Goal: Information Seeking & Learning: Check status

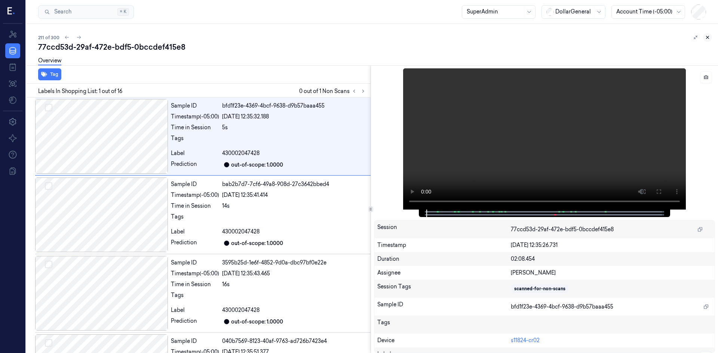
click at [708, 38] on icon at bounding box center [707, 37] width 5 height 5
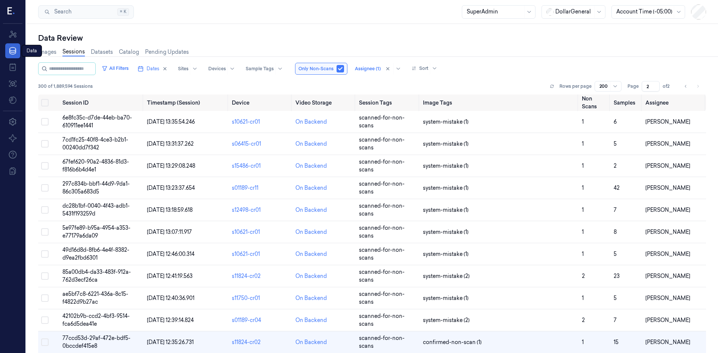
click at [14, 53] on icon at bounding box center [12, 50] width 9 height 9
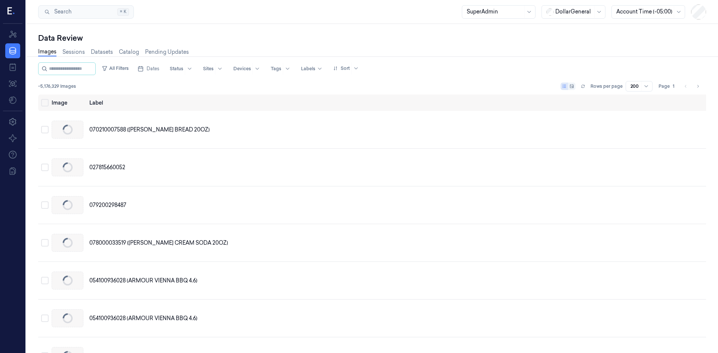
click at [521, 12] on div at bounding box center [495, 12] width 56 height 8
click at [491, 42] on div "Annotator" at bounding box center [480, 41] width 26 height 8
click at [69, 50] on link "Sessions" at bounding box center [73, 52] width 22 height 9
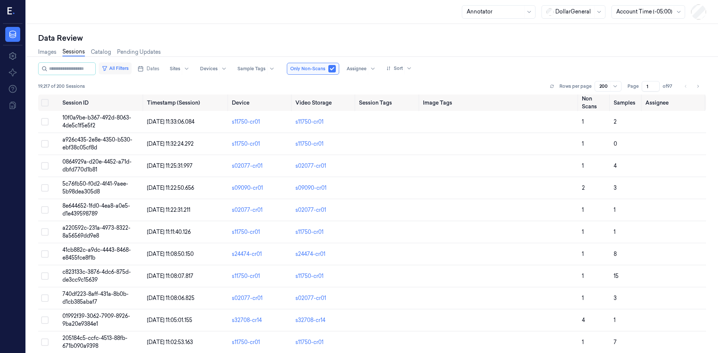
click at [121, 68] on button "All Filters" at bounding box center [115, 68] width 33 height 12
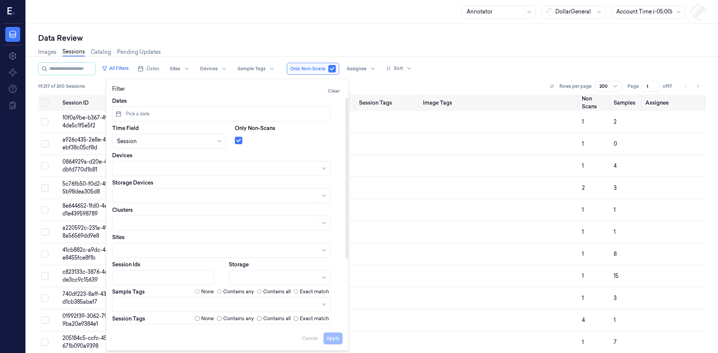
click at [256, 113] on button "Pick a date" at bounding box center [221, 114] width 218 height 15
click at [169, 190] on button "18" at bounding box center [171, 191] width 12 height 12
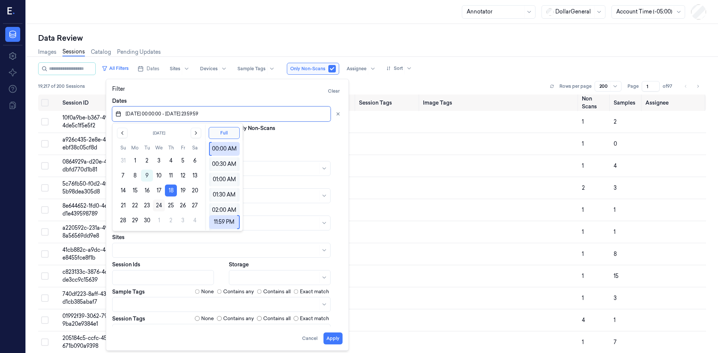
click at [155, 203] on button "24" at bounding box center [159, 206] width 12 height 12
type input "[DATE] 00:00:00 - [DATE] 23:59:59"
click at [287, 144] on div at bounding box center [289, 139] width 108 height 10
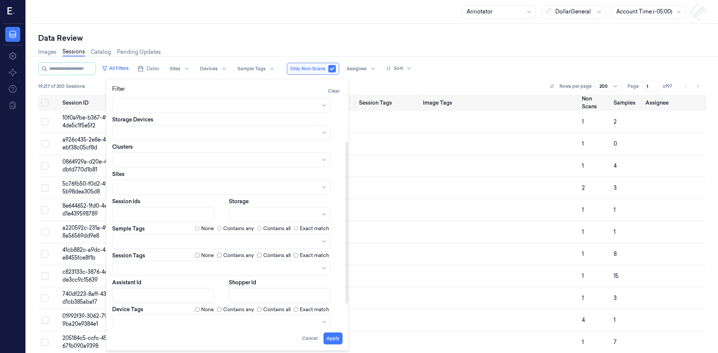
scroll to position [95, 0]
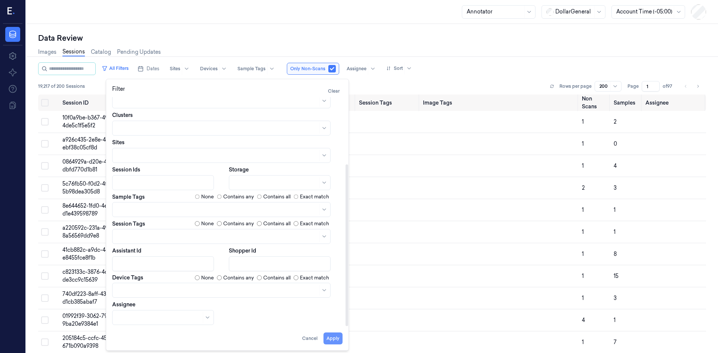
click at [330, 342] on button "Apply" at bounding box center [332, 339] width 19 height 12
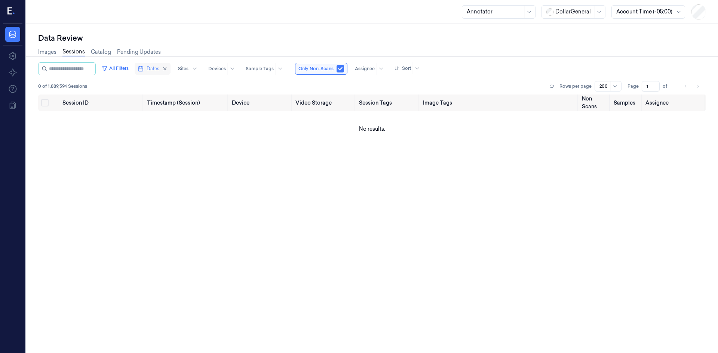
click at [159, 71] on span "Dates" at bounding box center [153, 68] width 13 height 7
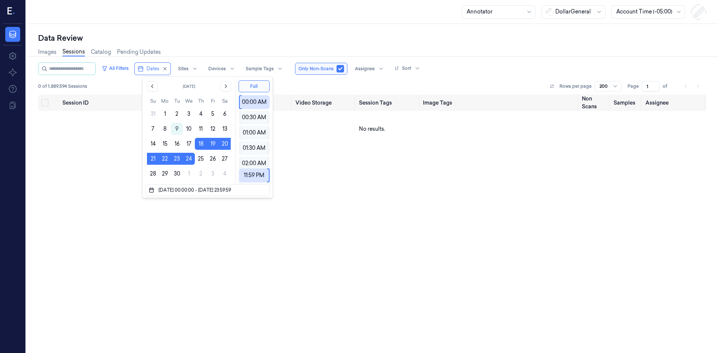
click at [294, 45] on div "Images Sessions Catalog Pending Updates" at bounding box center [372, 52] width 668 height 19
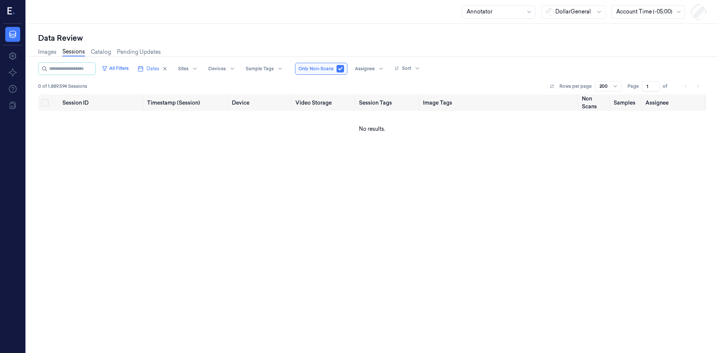
click at [631, 15] on div at bounding box center [644, 12] width 56 height 8
click at [627, 44] on div "Local (+03:00)" at bounding box center [633, 48] width 35 height 8
click at [205, 47] on div "Images Sessions Catalog Pending Updates" at bounding box center [372, 52] width 668 height 19
click at [154, 71] on span "Dates" at bounding box center [153, 68] width 13 height 7
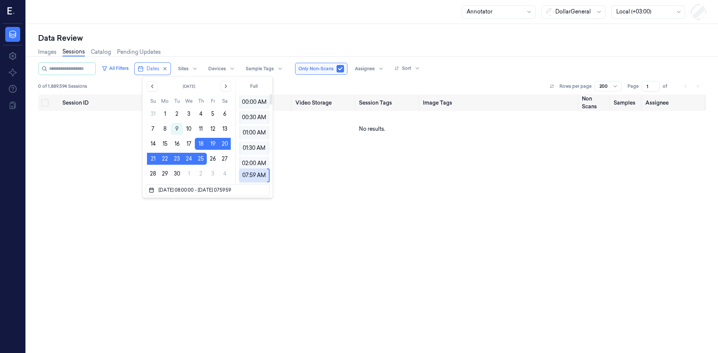
click at [247, 33] on div "Data Review" at bounding box center [372, 38] width 668 height 10
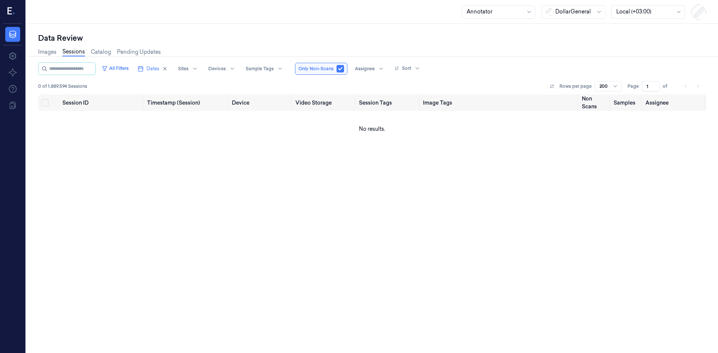
click at [516, 13] on div at bounding box center [495, 12] width 56 height 8
click at [492, 101] on div "SuperAdmin" at bounding box center [482, 102] width 31 height 8
click at [385, 73] on div at bounding box center [385, 69] width 18 height 12
click at [384, 73] on div at bounding box center [380, 69] width 9 height 12
click at [375, 71] on div at bounding box center [365, 68] width 20 height 7
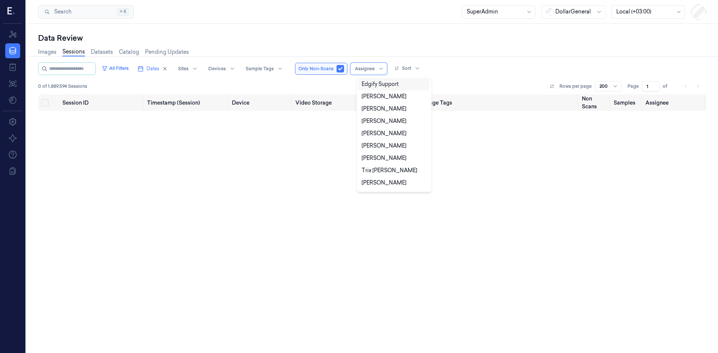
click at [365, 48] on div "Images Sessions Datasets Catalog Pending Updates" at bounding box center [372, 52] width 668 height 19
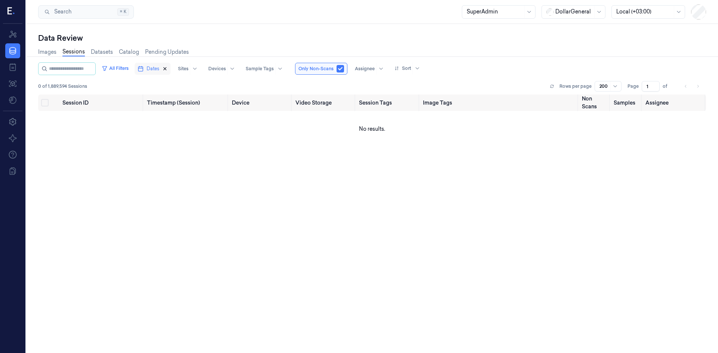
click at [167, 69] on icon "button" at bounding box center [164, 68] width 5 height 5
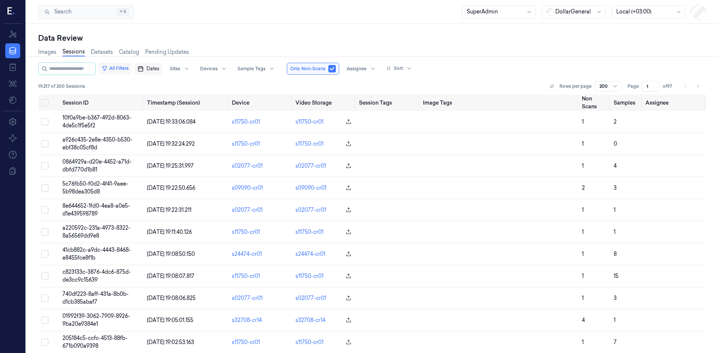
click at [129, 71] on button "All Filters" at bounding box center [115, 68] width 33 height 12
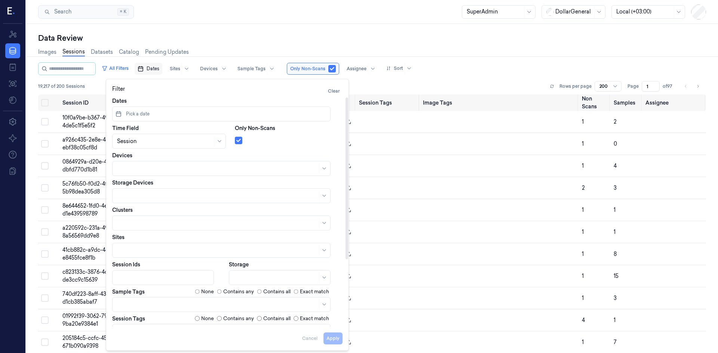
click at [165, 114] on button "Pick a date" at bounding box center [221, 114] width 218 height 15
click at [193, 132] on icon "Go to the Next Month" at bounding box center [196, 133] width 6 height 6
click at [122, 139] on div "[DATE] Su Mo Tu We Th Fr Sa 28 29 30 1 2 3 4 5 6 7 8 9 10 11 12 13 14 15 16 17 …" at bounding box center [159, 177] width 84 height 99
click at [121, 136] on button "Go to the Previous Month" at bounding box center [122, 133] width 10 height 10
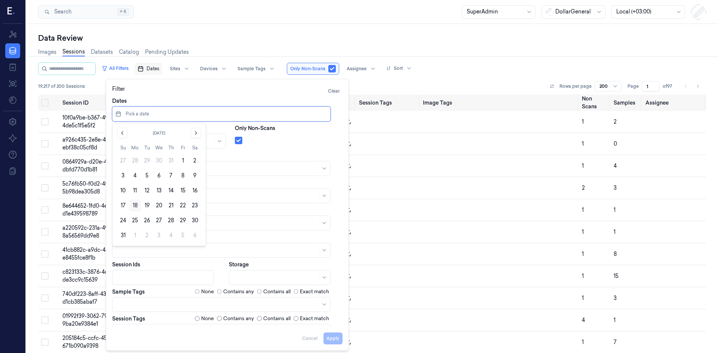
click at [130, 203] on button "18" at bounding box center [135, 206] width 12 height 12
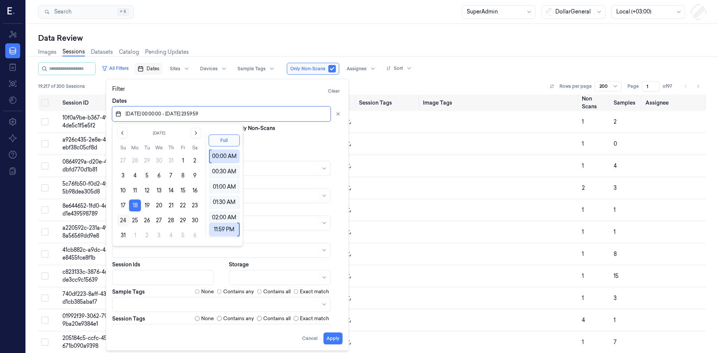
click at [125, 220] on button "24" at bounding box center [123, 221] width 12 height 12
type input "[DATE] 00:00:00 - [DATE] 23:59:59"
click at [293, 148] on div "Only Non-Scans" at bounding box center [289, 136] width 108 height 24
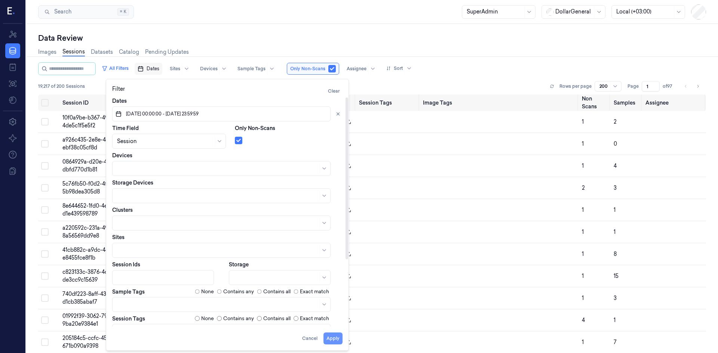
click at [339, 338] on button "Apply" at bounding box center [332, 339] width 19 height 12
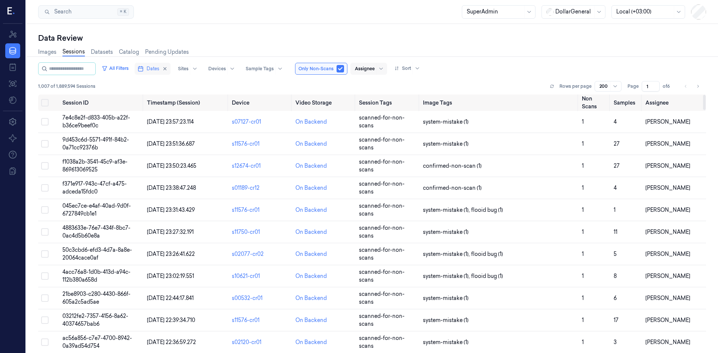
click at [374, 71] on div at bounding box center [365, 68] width 20 height 7
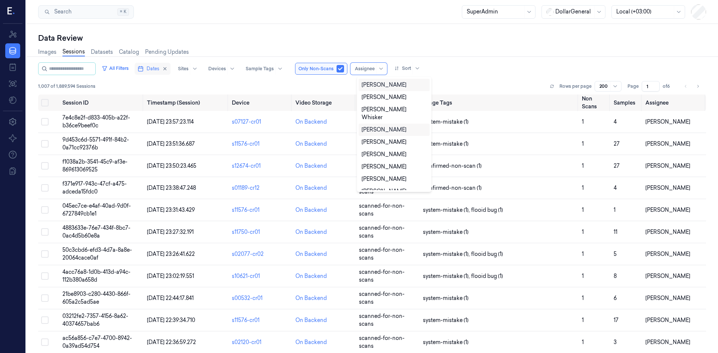
scroll to position [333, 0]
click at [384, 113] on div "[PERSON_NAME]" at bounding box center [383, 117] width 45 height 8
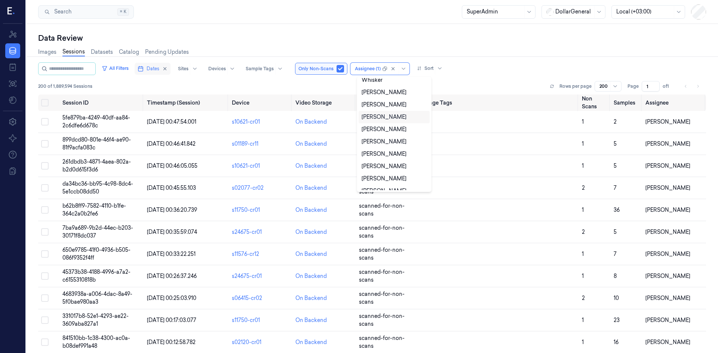
click at [464, 80] on div "All Filters Dates Sites Devices Sample Tags Only Non-Scans option [PERSON_NAME]…" at bounding box center [372, 78] width 668 height 32
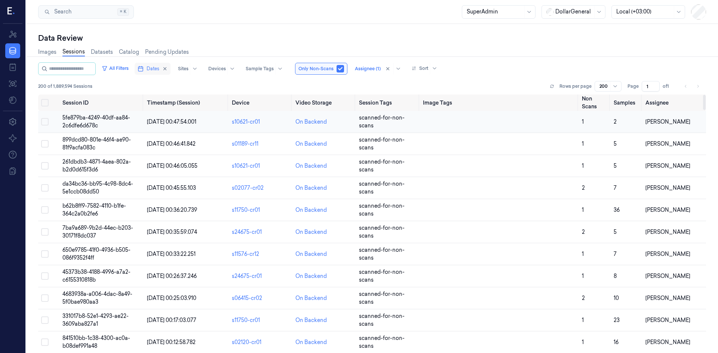
click at [97, 119] on span "5fe879ba-4249-40df-aa84-2c6dfe6d678c" at bounding box center [96, 121] width 68 height 15
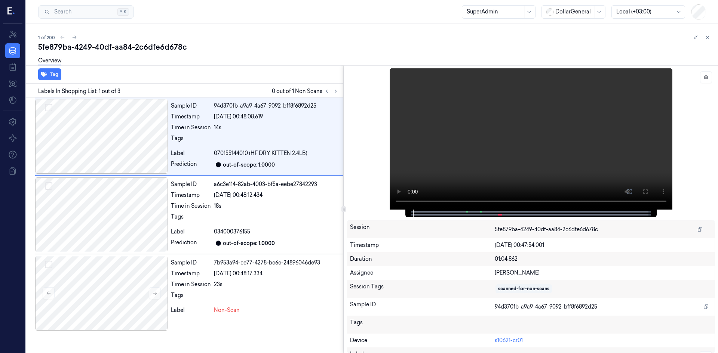
click at [343, 209] on icon at bounding box center [344, 209] width 4 height 4
click at [704, 76] on icon at bounding box center [706, 77] width 4 height 4
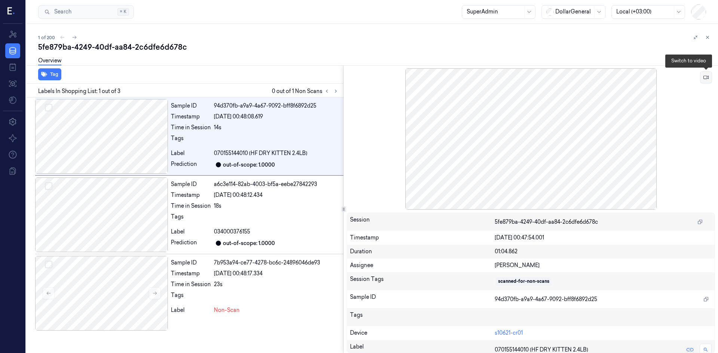
click at [710, 83] on button at bounding box center [706, 77] width 12 height 12
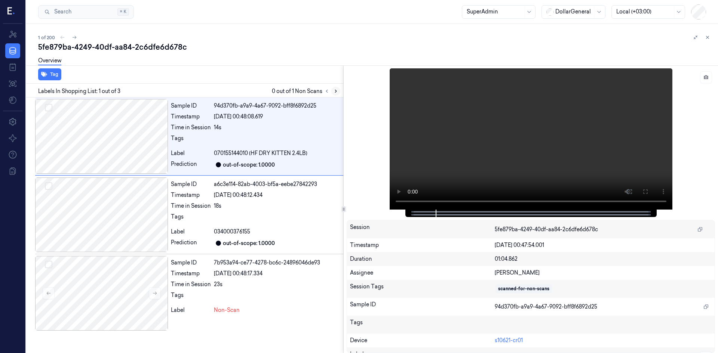
click at [338, 91] on icon at bounding box center [335, 91] width 5 height 5
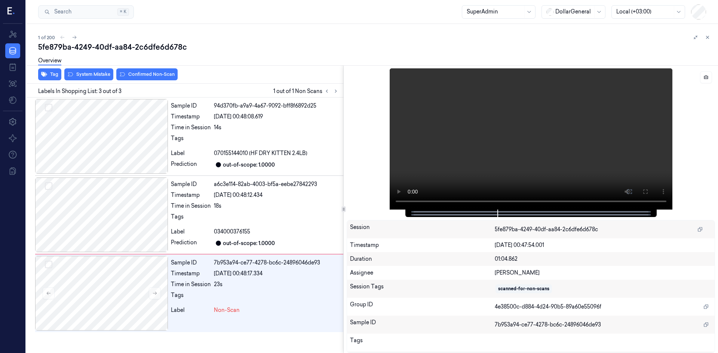
click at [217, 74] on div "Tag System Mistake Confirmed Non-Scan" at bounding box center [183, 74] width 320 height 18
click at [158, 295] on button at bounding box center [155, 293] width 12 height 12
click at [142, 286] on div at bounding box center [101, 293] width 133 height 75
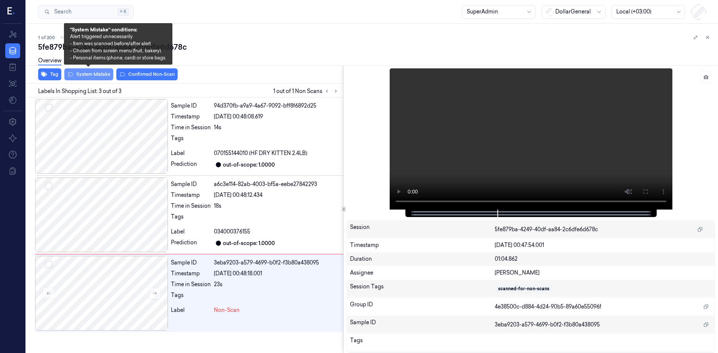
click at [92, 75] on button "System Mistake" at bounding box center [88, 74] width 49 height 12
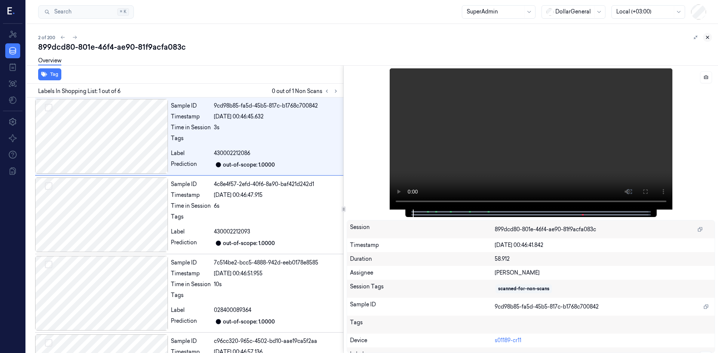
click at [707, 38] on icon at bounding box center [707, 37] width 5 height 5
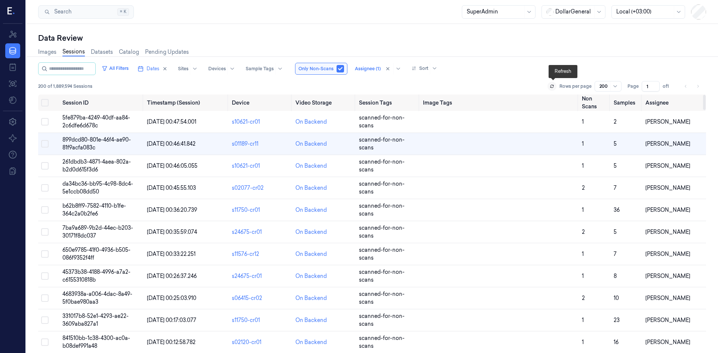
click at [552, 86] on icon at bounding box center [552, 86] width 4 height 4
click at [115, 118] on span "5fe879ba-4249-40df-aa84-2c6dfe6d678c" at bounding box center [96, 121] width 68 height 15
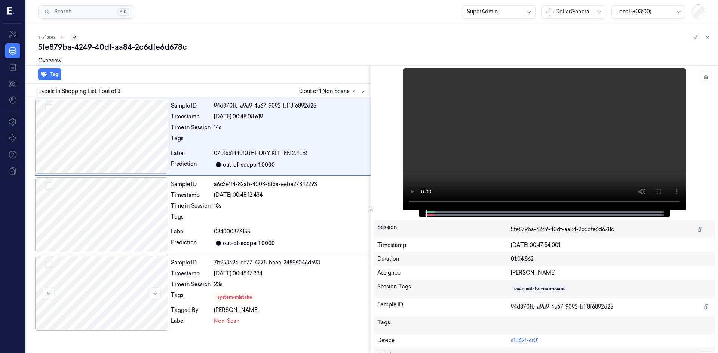
click at [73, 40] on button at bounding box center [74, 37] width 9 height 9
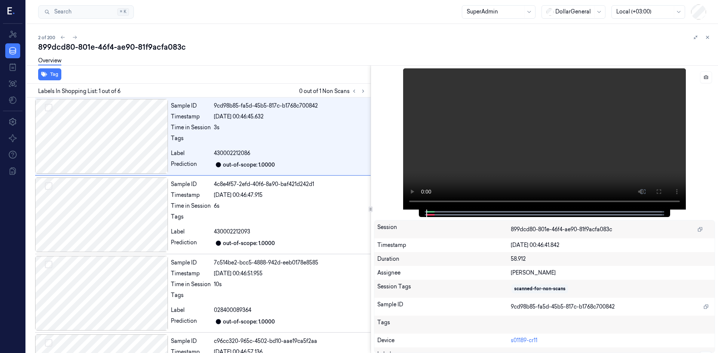
click at [64, 39] on icon at bounding box center [62, 37] width 5 height 5
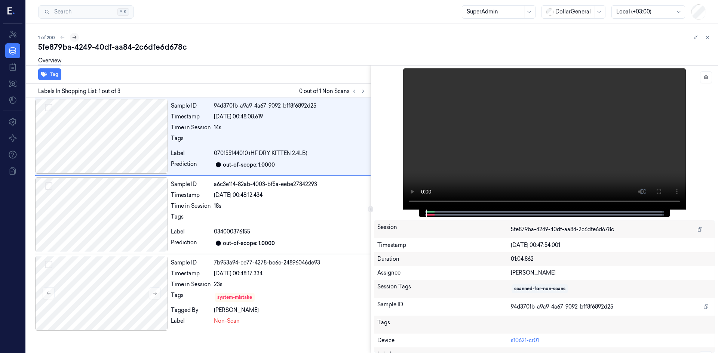
click at [76, 37] on icon at bounding box center [74, 37] width 5 height 5
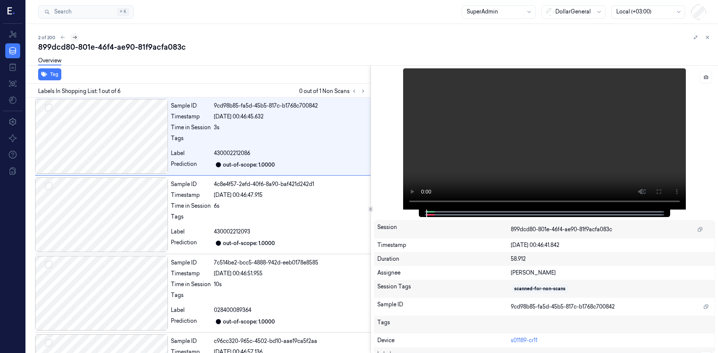
click at [76, 37] on icon at bounding box center [75, 37] width 4 height 3
click at [64, 38] on icon at bounding box center [63, 37] width 5 height 5
click at [64, 38] on icon at bounding box center [62, 37] width 5 height 5
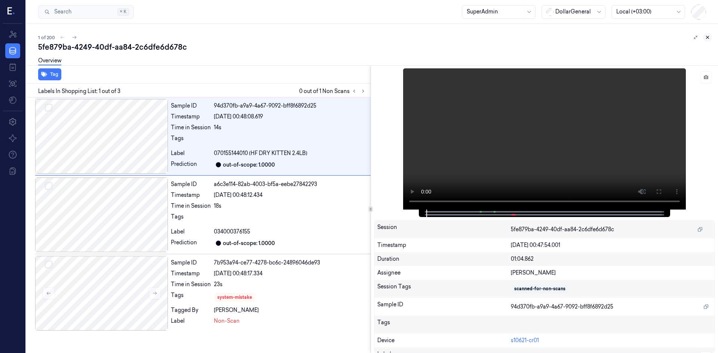
click at [705, 39] on icon at bounding box center [707, 37] width 5 height 5
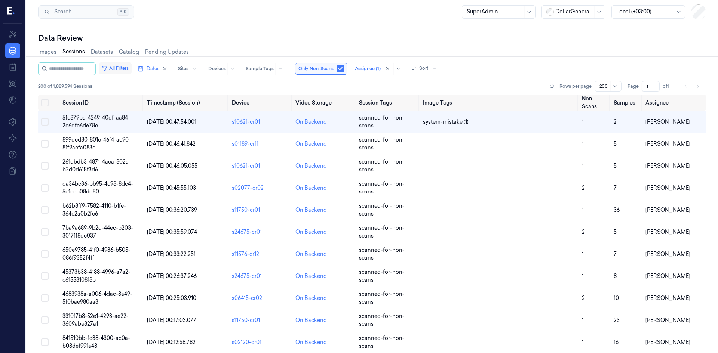
click at [125, 68] on button "All Filters" at bounding box center [115, 68] width 33 height 12
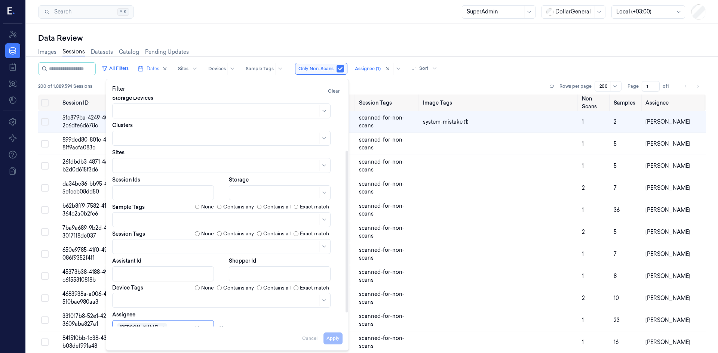
scroll to position [95, 0]
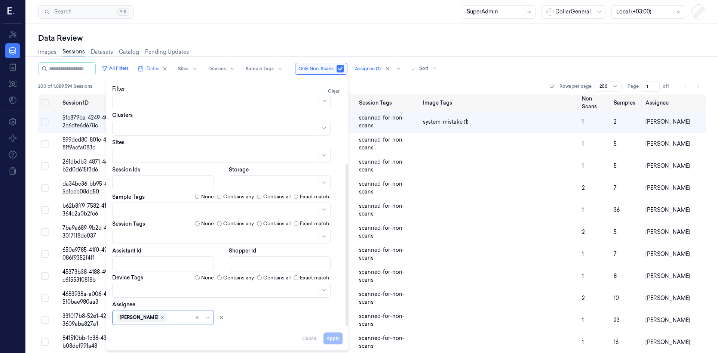
click at [145, 187] on div at bounding box center [163, 183] width 93 height 8
click at [508, 70] on div "All Filters Dates Sites Devices Sample Tags Only Non-Scans Assignee (1) Sort" at bounding box center [372, 68] width 668 height 13
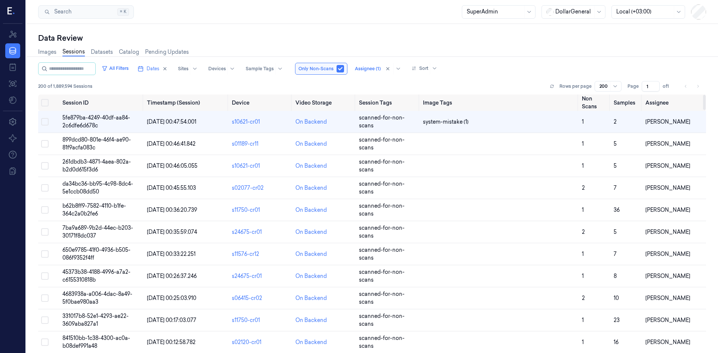
click at [610, 89] on div "200" at bounding box center [607, 86] width 27 height 10
click at [609, 113] on div "100" at bounding box center [608, 114] width 17 height 8
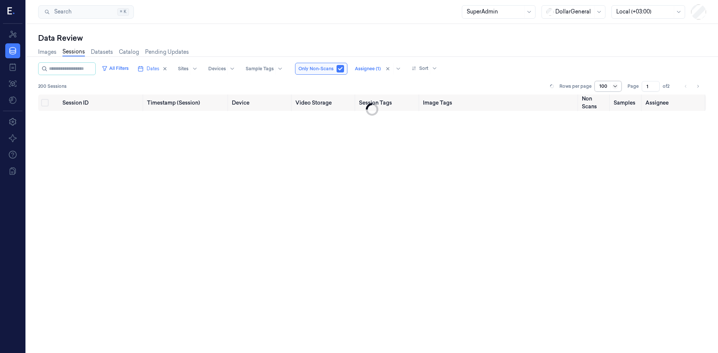
click at [614, 88] on icon at bounding box center [615, 86] width 6 height 6
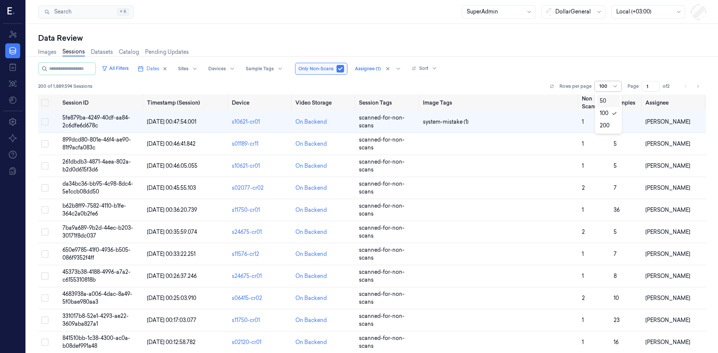
click at [608, 102] on div "50" at bounding box center [608, 101] width 17 height 8
click at [606, 87] on div at bounding box center [603, 86] width 9 height 7
click at [604, 123] on div "200" at bounding box center [605, 126] width 10 height 8
click at [610, 86] on div "200" at bounding box center [607, 86] width 27 height 10
click at [606, 102] on div "50" at bounding box center [608, 101] width 17 height 8
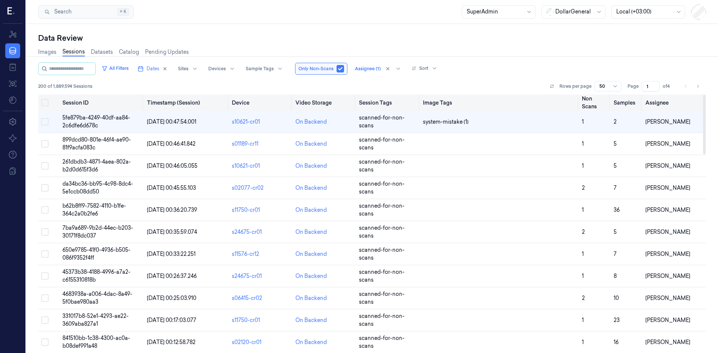
click at [47, 102] on button "Select all" at bounding box center [44, 102] width 7 height 7
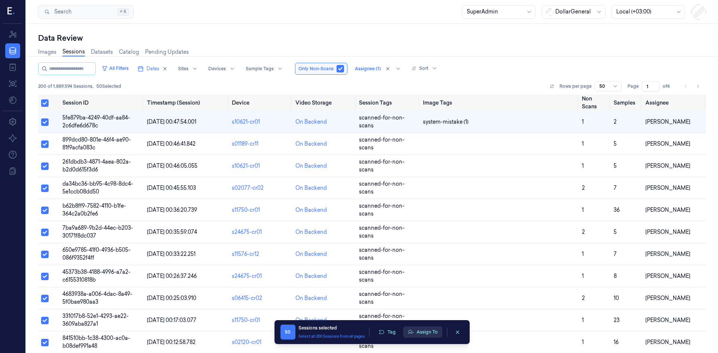
click at [426, 332] on button "Assign To" at bounding box center [422, 332] width 39 height 11
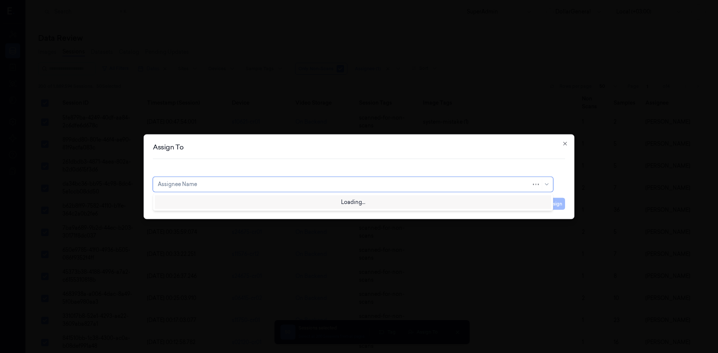
click at [261, 182] on div at bounding box center [344, 185] width 373 height 8
type input "S"
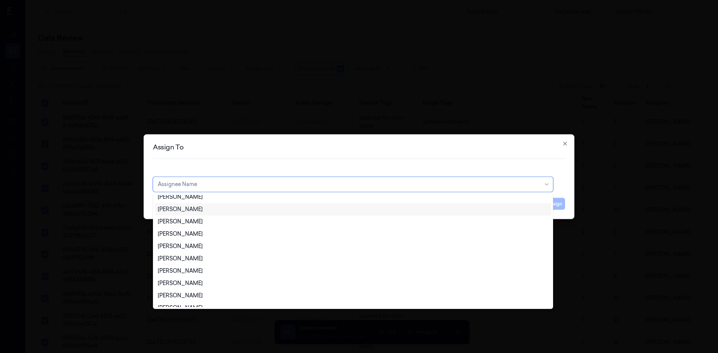
scroll to position [449, 0]
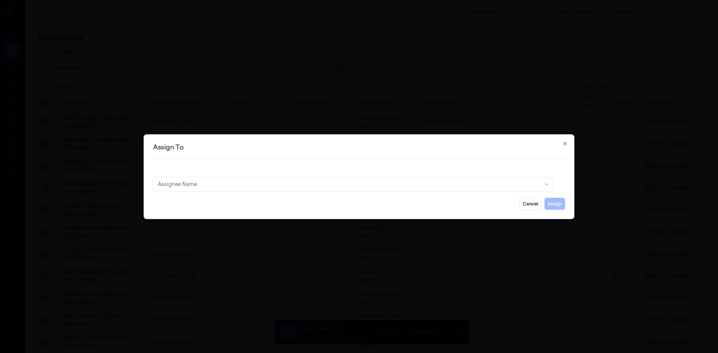
click at [307, 149] on h2 "Assign To" at bounding box center [359, 147] width 412 height 7
click at [562, 145] on icon "button" at bounding box center [565, 144] width 6 height 6
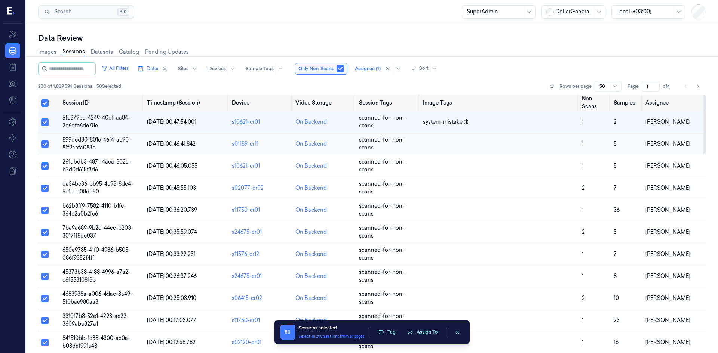
click at [82, 144] on span "899dcd80-801e-46f4-ae90-81f9acfa083c" at bounding box center [96, 143] width 68 height 15
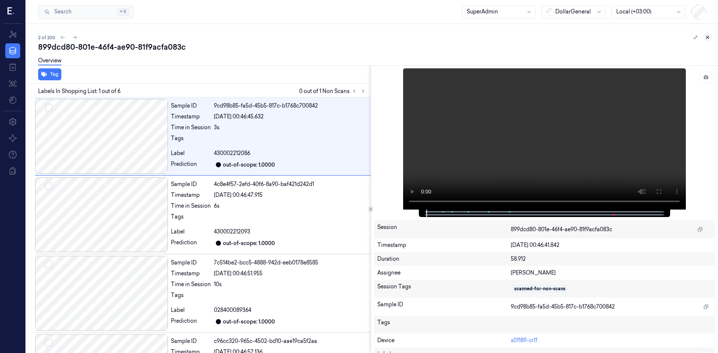
click at [710, 40] on button at bounding box center [707, 37] width 9 height 9
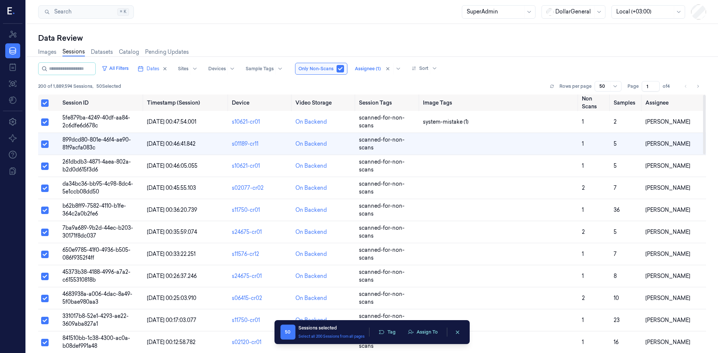
click at [467, 70] on div "All Filters Dates Sites Devices Sample Tags Only Non-Scans Assignee (1) Sort" at bounding box center [372, 68] width 668 height 13
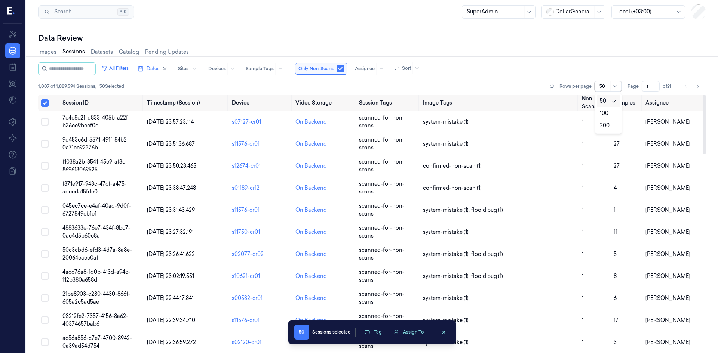
click at [609, 84] on div at bounding box center [603, 86] width 9 height 7
click at [604, 129] on div "200" at bounding box center [605, 126] width 10 height 8
click at [696, 85] on icon "Go to next page" at bounding box center [697, 86] width 4 height 6
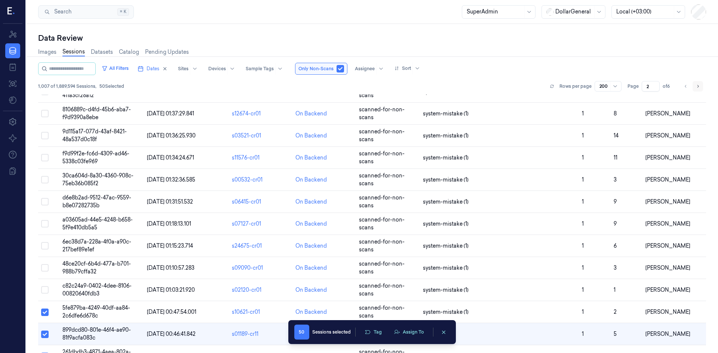
scroll to position [3405, 0]
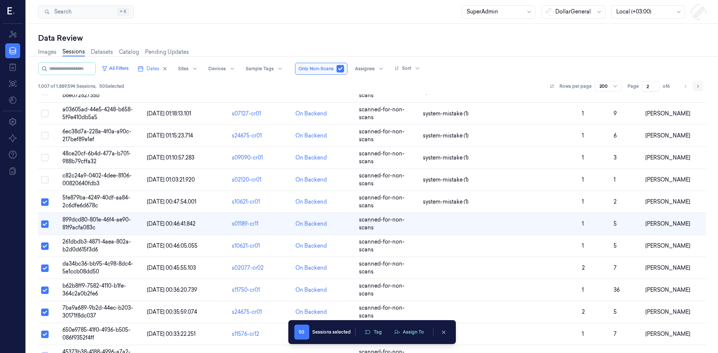
click at [696, 85] on icon "Go to next page" at bounding box center [697, 86] width 4 height 6
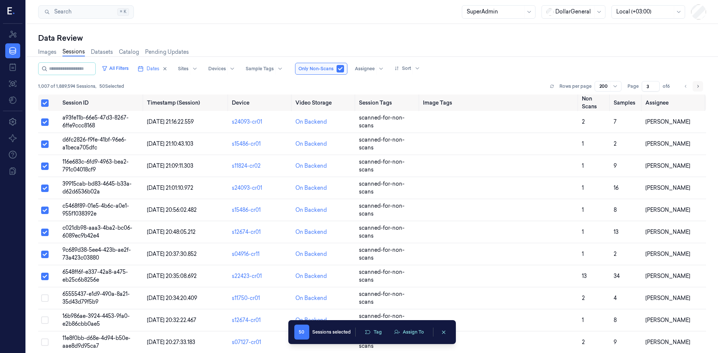
click at [697, 89] on button "Go to next page" at bounding box center [697, 86] width 10 height 10
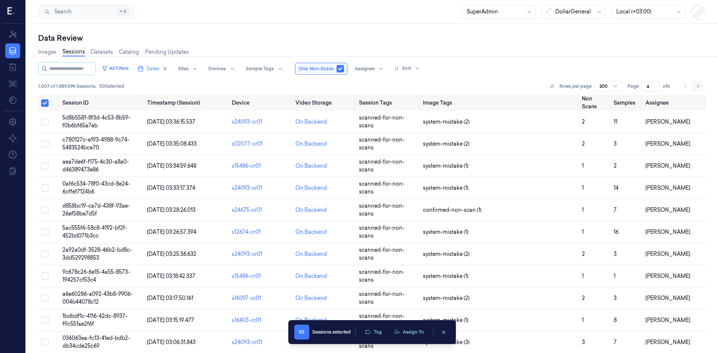
click at [697, 89] on button "Go to next page" at bounding box center [697, 86] width 10 height 10
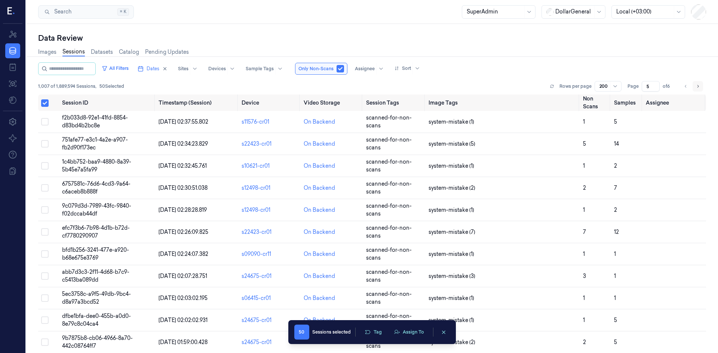
click at [697, 89] on button "Go to next page" at bounding box center [697, 86] width 10 height 10
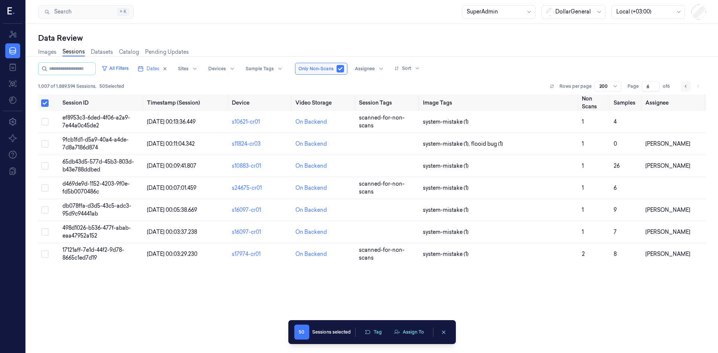
click at [686, 88] on icon "Go to previous page" at bounding box center [685, 86] width 4 height 6
type input "5"
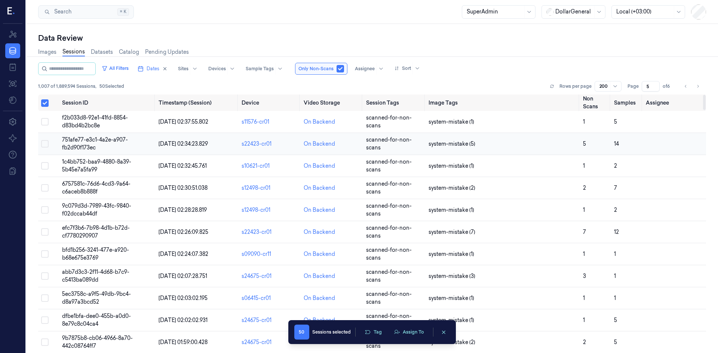
click at [95, 142] on span "751afe77-e3c1-4a2e-a907-fb2d90f173ec" at bounding box center [95, 143] width 66 height 15
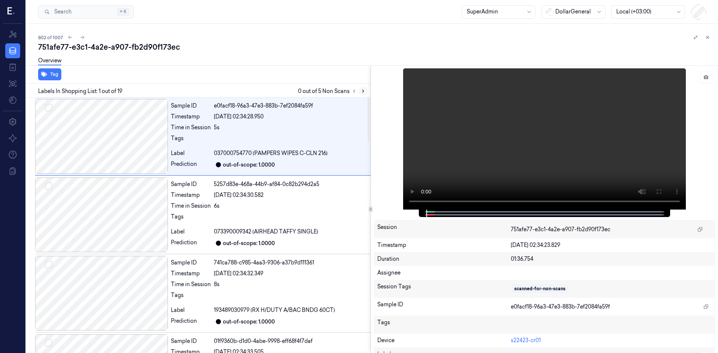
click at [363, 90] on icon at bounding box center [362, 91] width 1 height 3
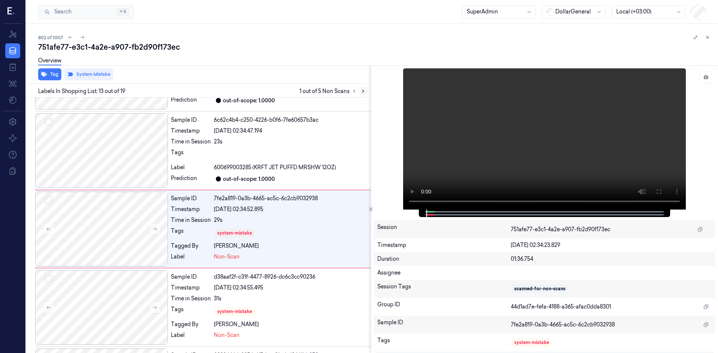
scroll to position [853, 0]
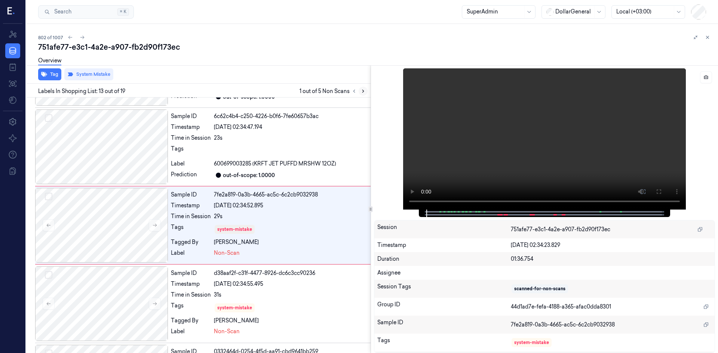
click at [364, 90] on icon at bounding box center [362, 91] width 5 height 5
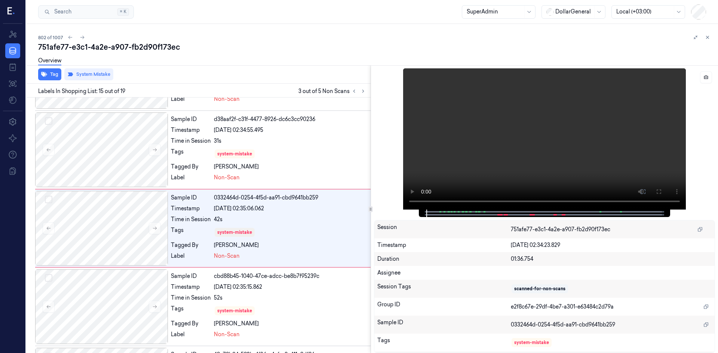
scroll to position [1010, 0]
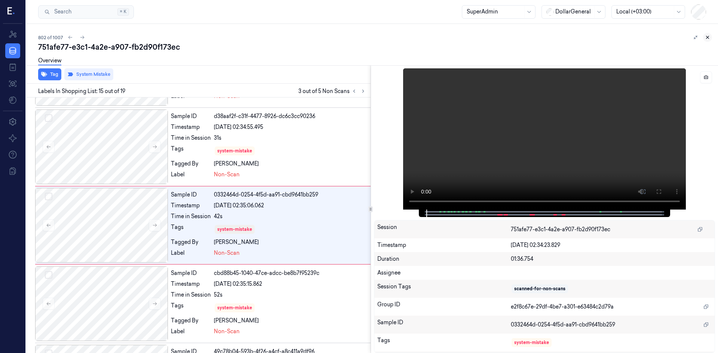
click at [707, 40] on icon at bounding box center [707, 37] width 5 height 5
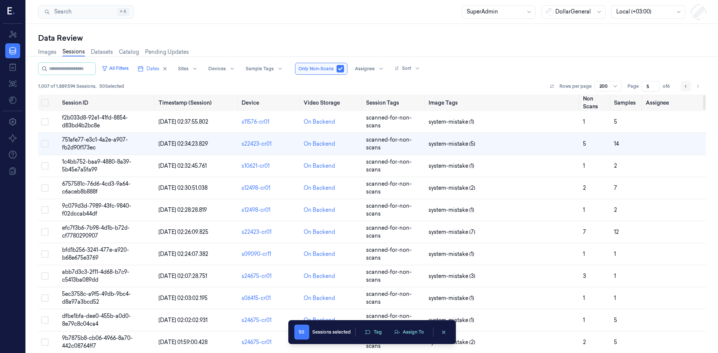
click at [686, 86] on icon "Go to previous page" at bounding box center [685, 86] width 4 height 6
type input "2"
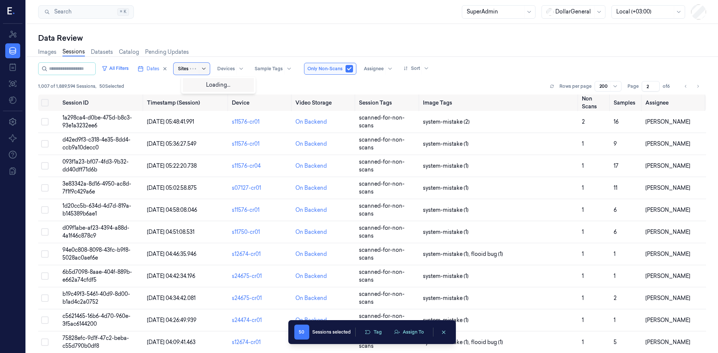
click at [203, 70] on div at bounding box center [199, 69] width 18 height 12
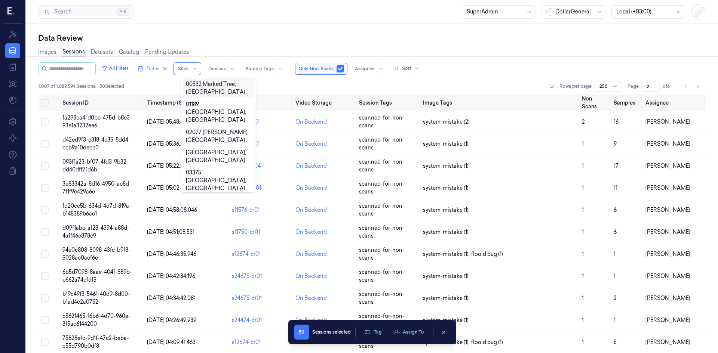
click at [337, 88] on div "1,007 of 1,889,594 Sessions , 50 Selected Rows per page 200 Page 2 of 6" at bounding box center [372, 86] width 668 height 10
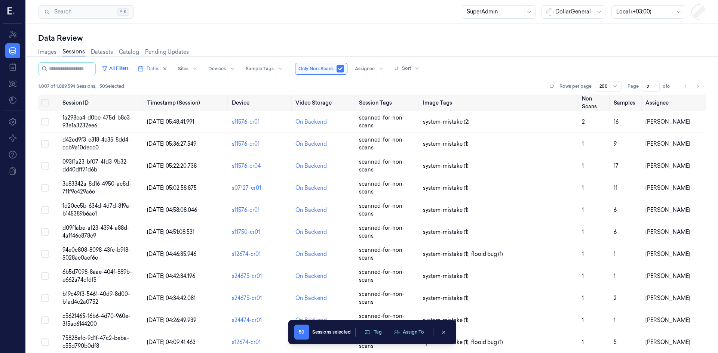
click at [476, 13] on div at bounding box center [495, 12] width 56 height 8
click at [478, 43] on div "Annotator" at bounding box center [480, 41] width 26 height 8
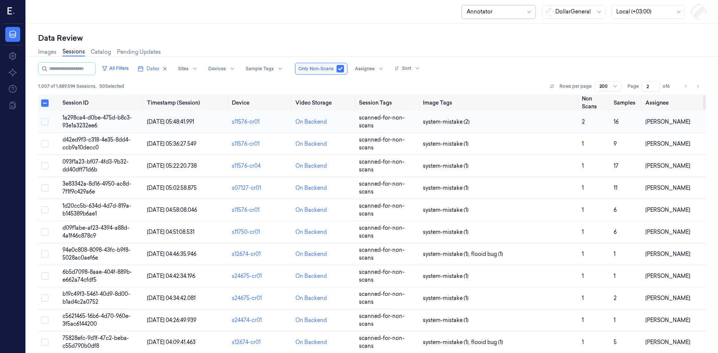
click at [96, 118] on span "1a298ca4-d0be-475d-b8c3-93e1a3232ee6" at bounding box center [97, 121] width 70 height 15
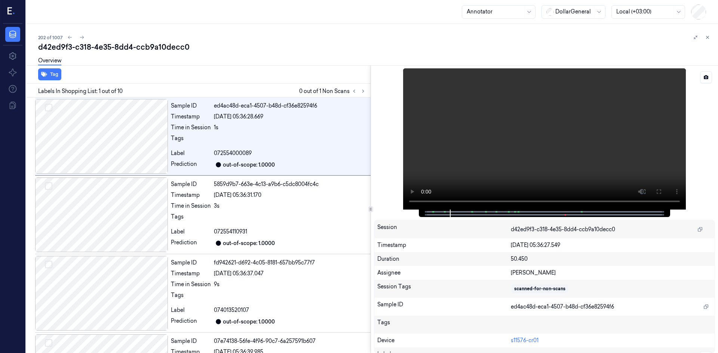
click at [539, 212] on div at bounding box center [544, 213] width 236 height 7
click at [364, 65] on div "Overview" at bounding box center [375, 61] width 674 height 19
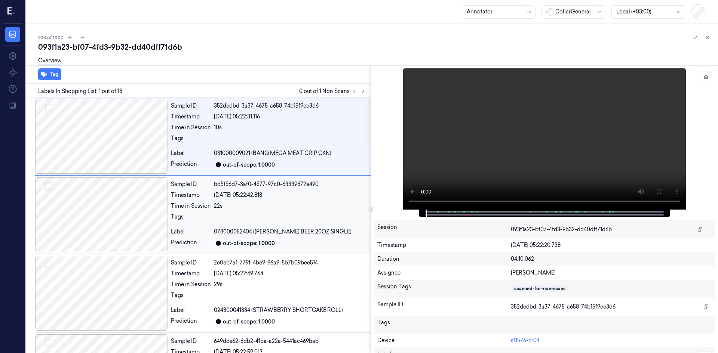
click at [119, 200] on div at bounding box center [101, 215] width 133 height 75
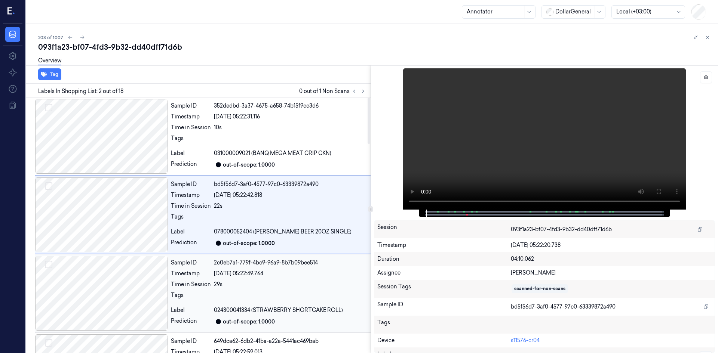
click at [143, 277] on div at bounding box center [101, 293] width 133 height 75
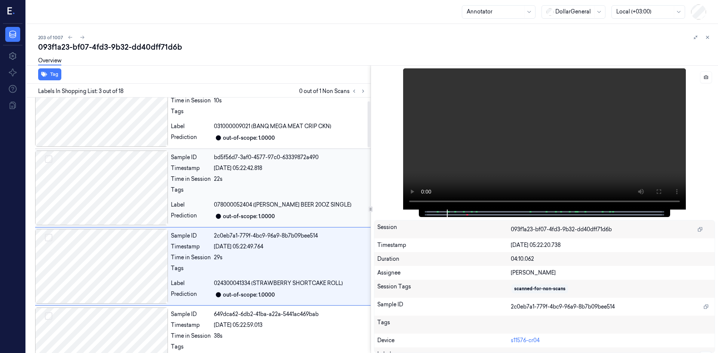
scroll to position [68, 0]
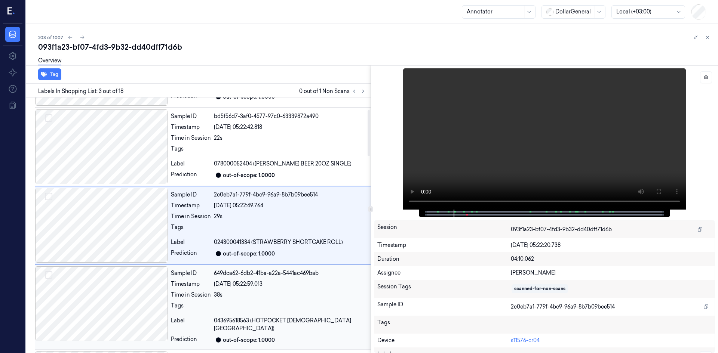
click at [147, 293] on div at bounding box center [101, 304] width 133 height 75
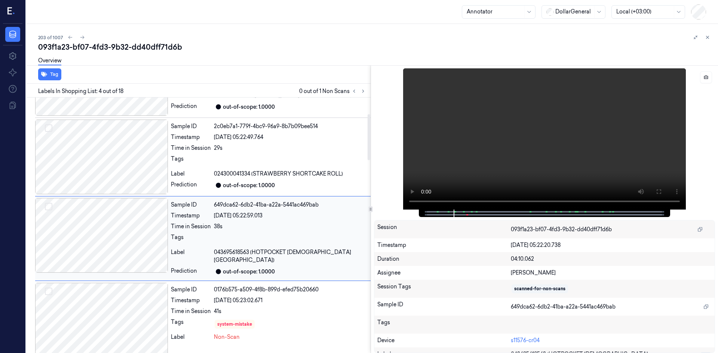
scroll to position [147, 0]
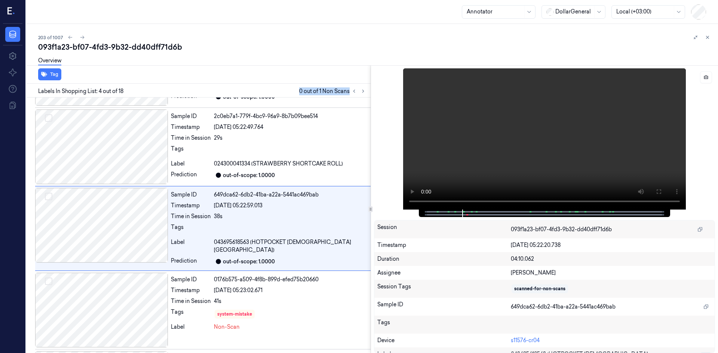
drag, startPoint x: 299, startPoint y: 91, endPoint x: 358, endPoint y: 93, distance: 59.1
click at [358, 93] on span "0 out of 1 Non Scans" at bounding box center [333, 91] width 68 height 9
click at [333, 72] on div "Tag" at bounding box center [196, 74] width 347 height 18
click at [136, 154] on div at bounding box center [101, 147] width 133 height 75
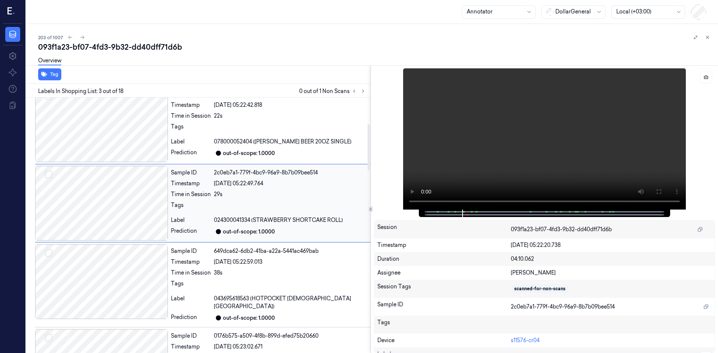
scroll to position [68, 0]
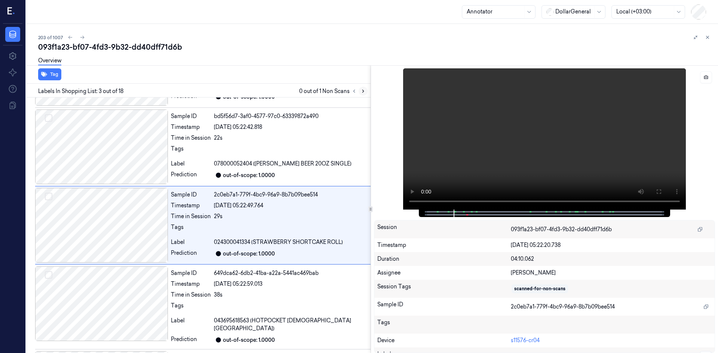
click at [362, 93] on icon at bounding box center [362, 91] width 1 height 3
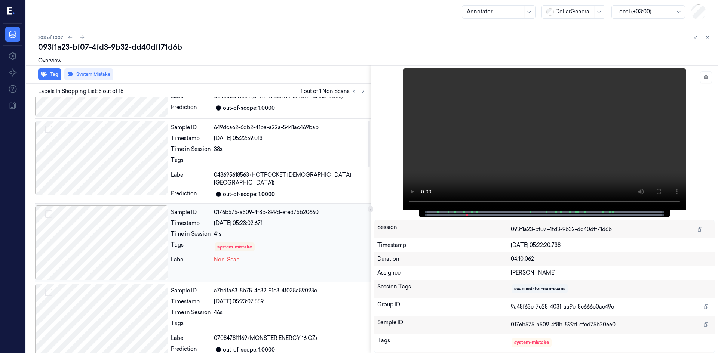
scroll to position [225, 0]
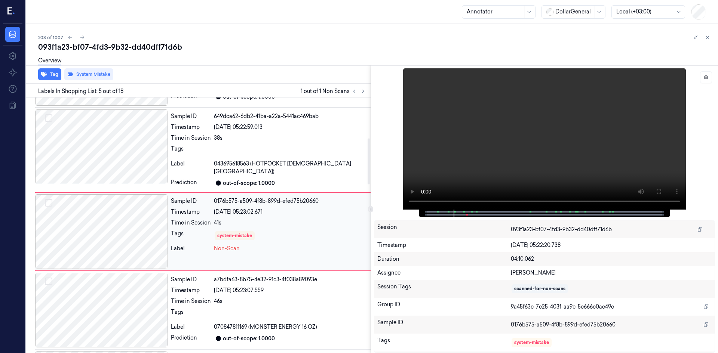
click at [125, 231] on div at bounding box center [101, 231] width 133 height 75
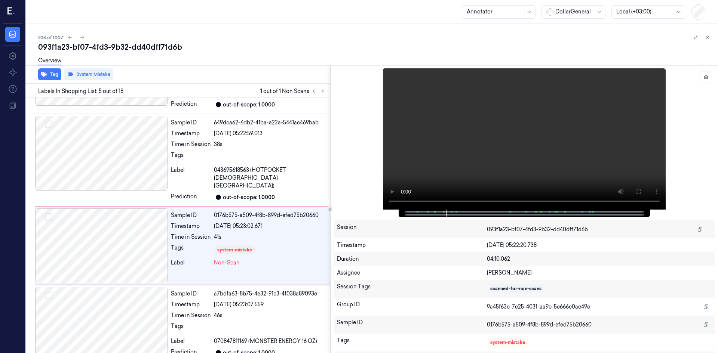
scroll to position [231, 0]
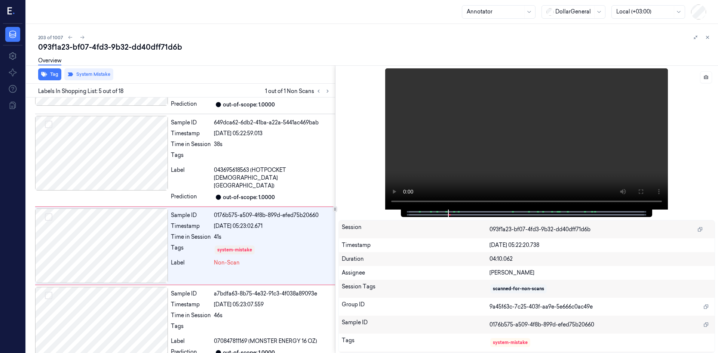
click at [335, 212] on div at bounding box center [335, 209] width 4 height 6
click at [374, 53] on div "Overview" at bounding box center [375, 61] width 674 height 19
